Goal: Task Accomplishment & Management: Manage account settings

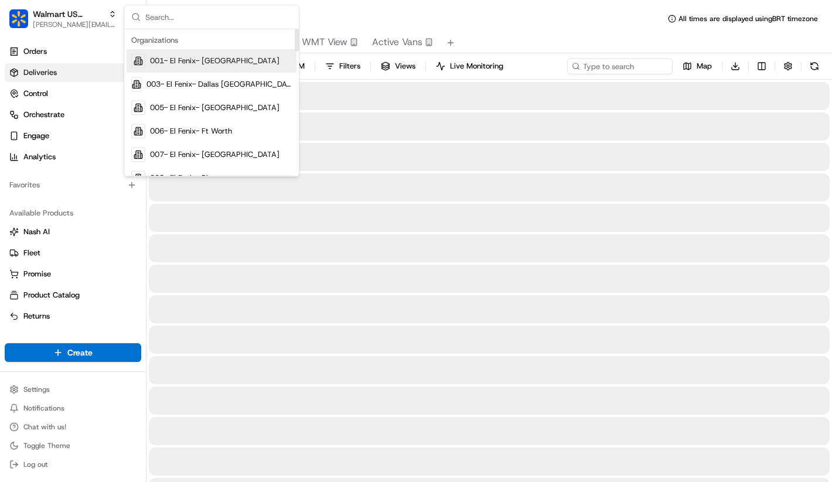
type input "w"
type input "redwagon"
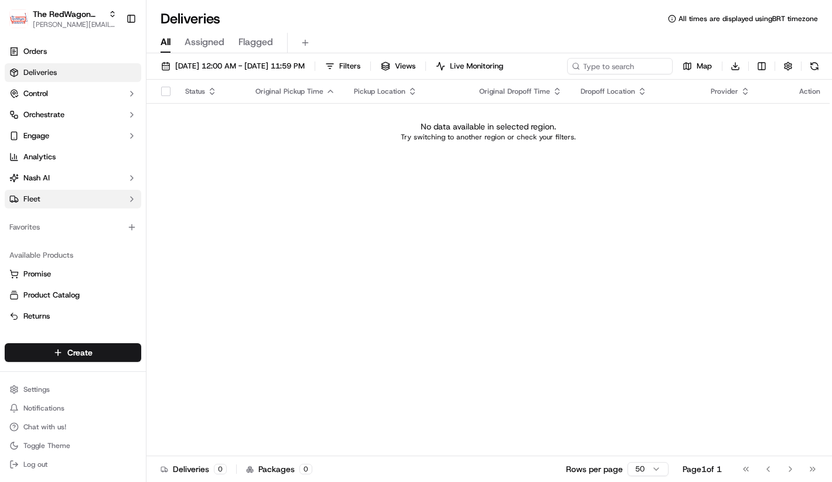
click at [80, 195] on button "Fleet" at bounding box center [73, 199] width 137 height 19
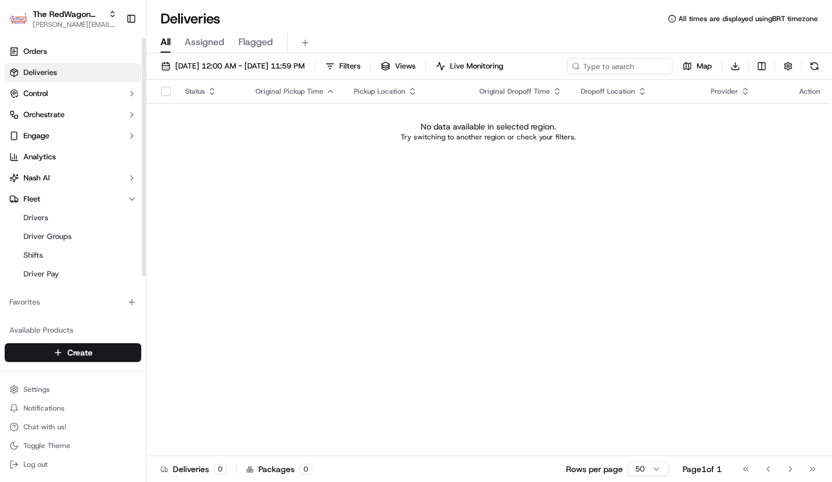
click at [73, 209] on ul "Drivers Driver Groups Shifts Driver Pay" at bounding box center [73, 246] width 120 height 75
click at [73, 219] on link "Drivers" at bounding box center [73, 218] width 108 height 16
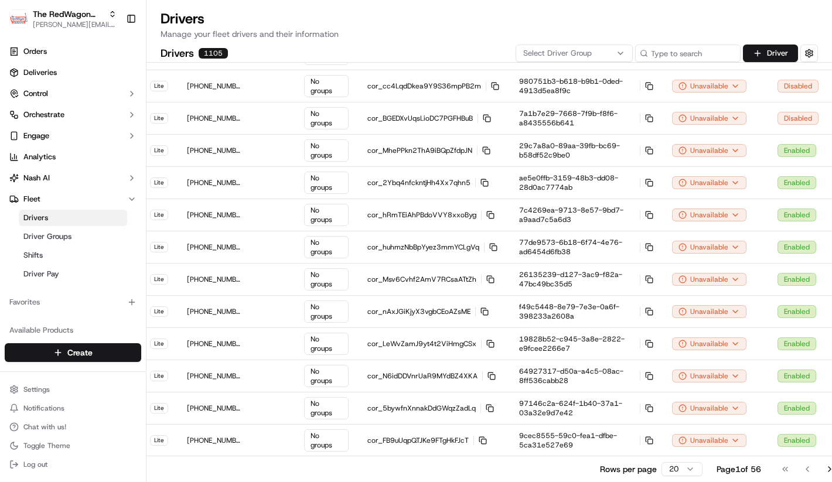
scroll to position [261, 19]
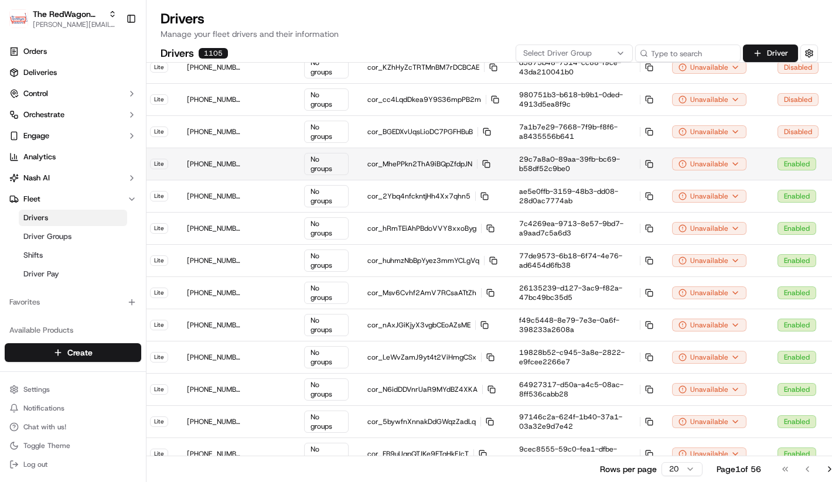
click at [768, 166] on td "Enabled" at bounding box center [798, 164] width 60 height 32
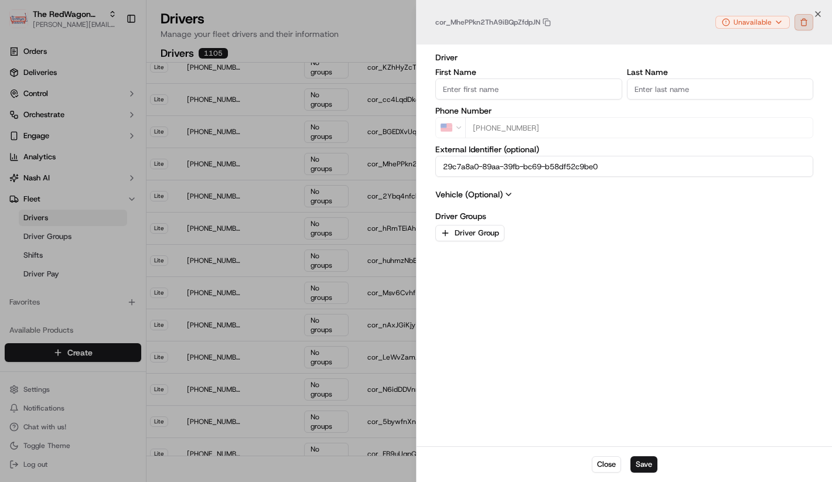
click at [799, 26] on button "button" at bounding box center [803, 22] width 19 height 16
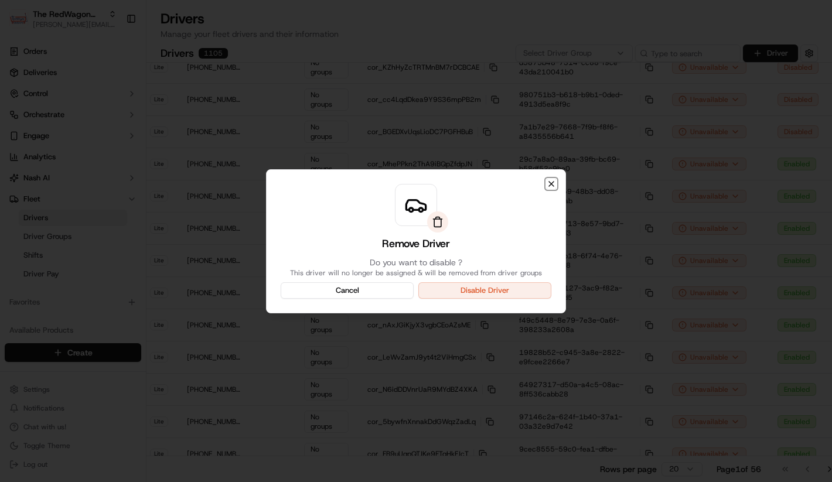
click at [547, 186] on icon "button" at bounding box center [551, 183] width 9 height 9
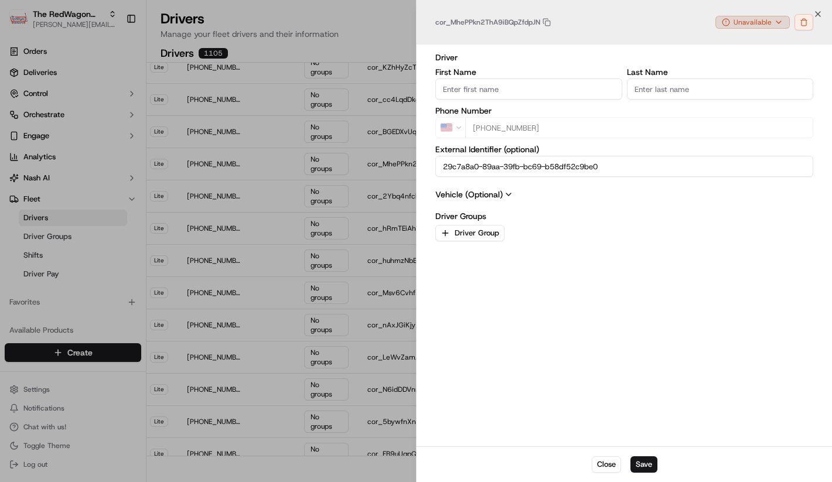
type input "+1"
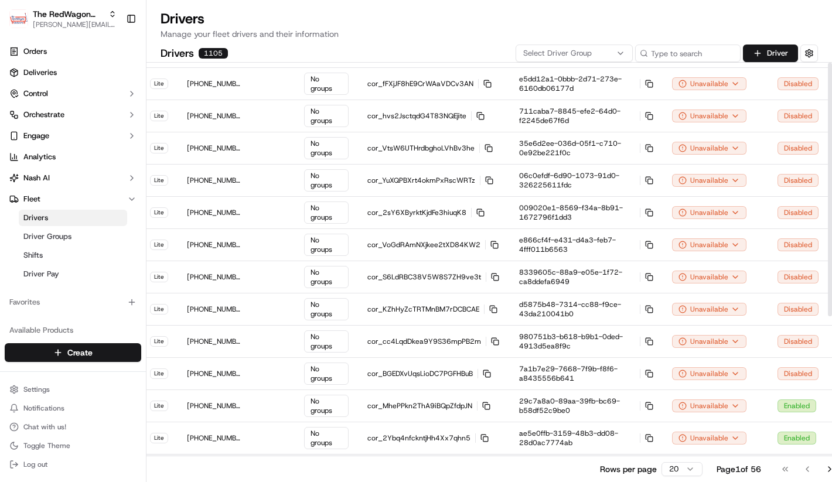
scroll to position [0, 19]
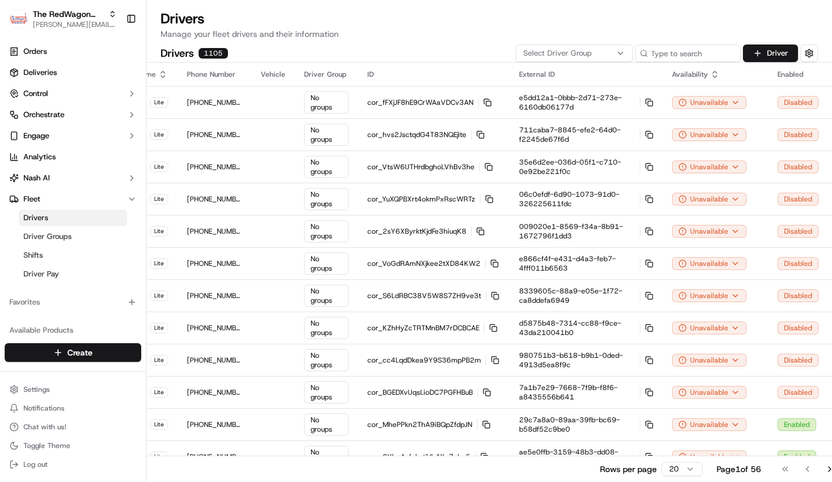
click at [457, 60] on div "Drivers 1105 Select Driver Group Driver" at bounding box center [489, 54] width 657 height 18
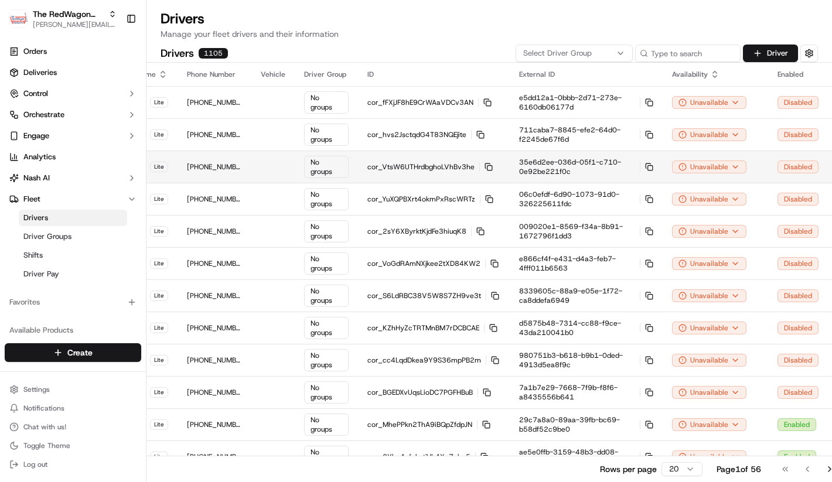
scroll to position [1, 0]
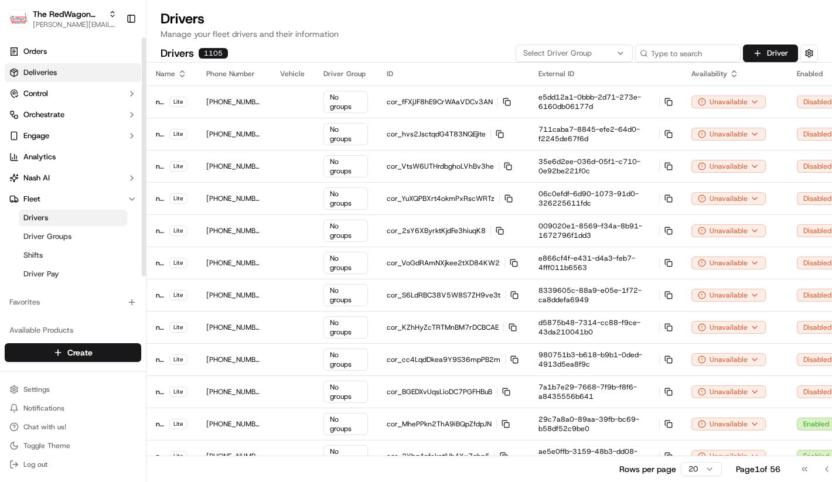
click at [74, 67] on link "Deliveries" at bounding box center [73, 72] width 137 height 19
